Goal: Information Seeking & Learning: Learn about a topic

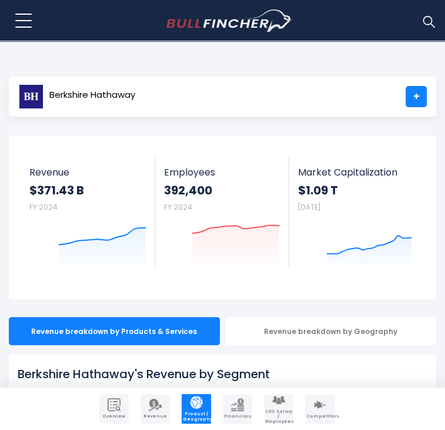
click at [427, 22] on img at bounding box center [428, 21] width 15 height 15
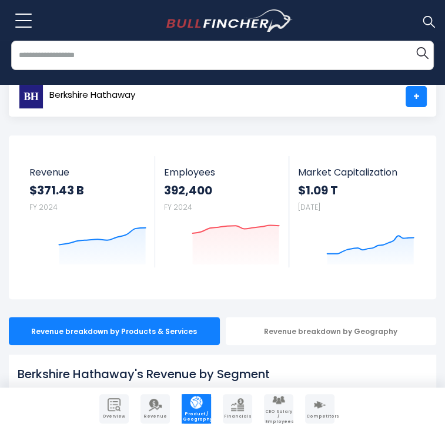
click at [287, 64] on input "search" at bounding box center [222, 55] width 423 height 29
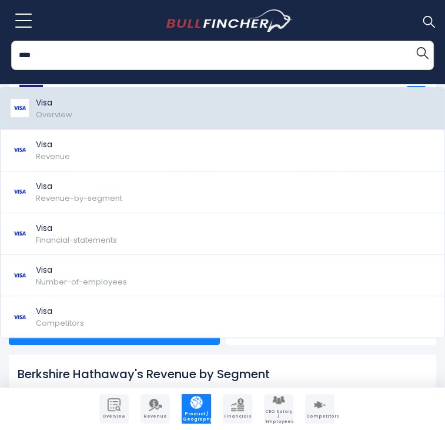
type input "****"
click at [49, 111] on span "Overview" at bounding box center [54, 114] width 36 height 11
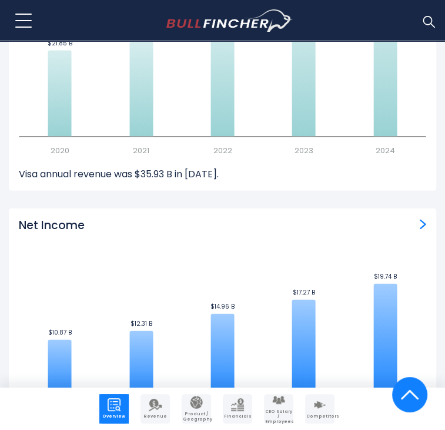
scroll to position [1232, 0]
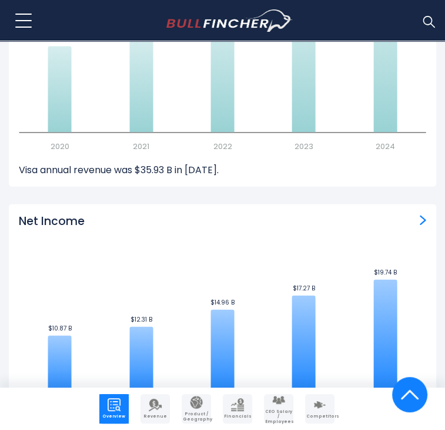
click at [199, 402] on img "Company Product/Geography" at bounding box center [196, 401] width 13 height 13
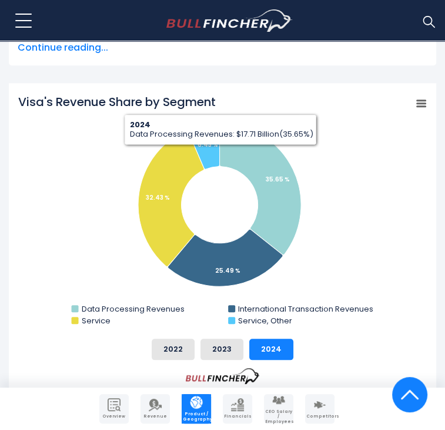
scroll to position [417, 0]
